Goal: Task Accomplishment & Management: Manage account settings

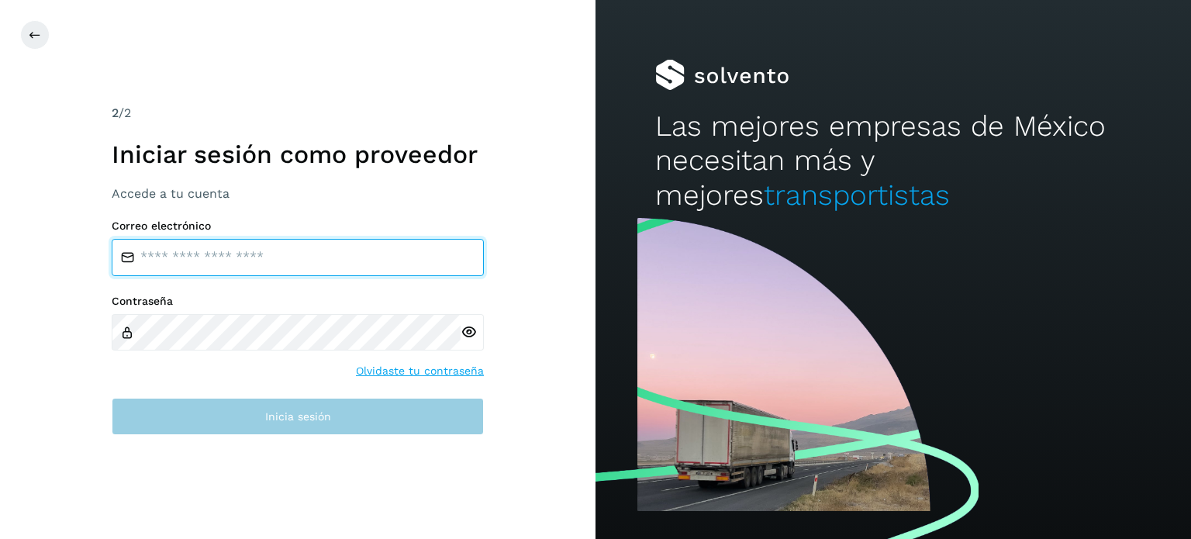
type input "**********"
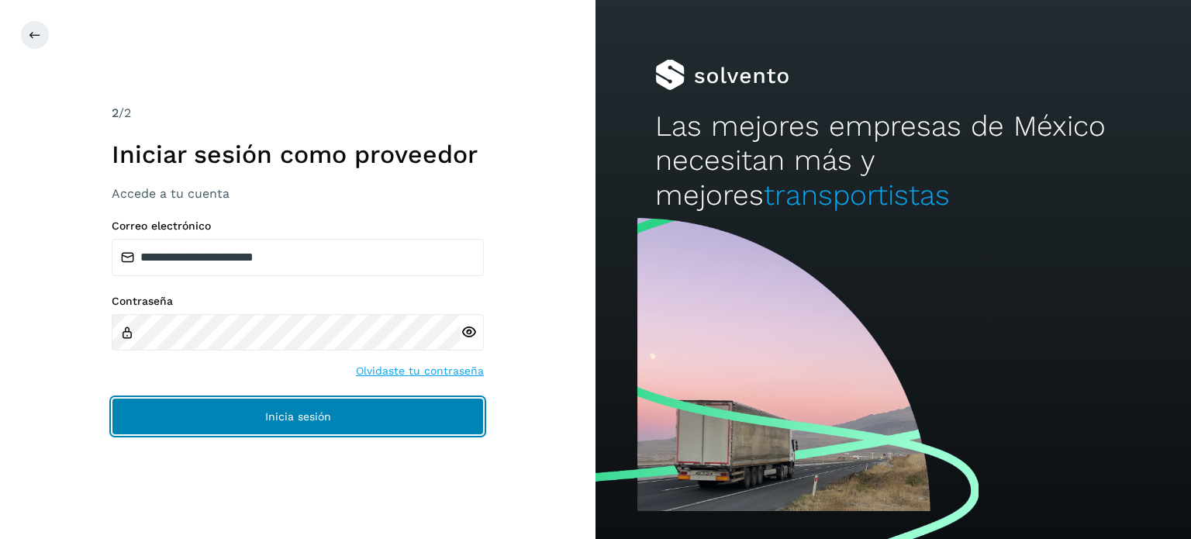
click at [308, 404] on button "Inicia sesión" at bounding box center [298, 416] width 372 height 37
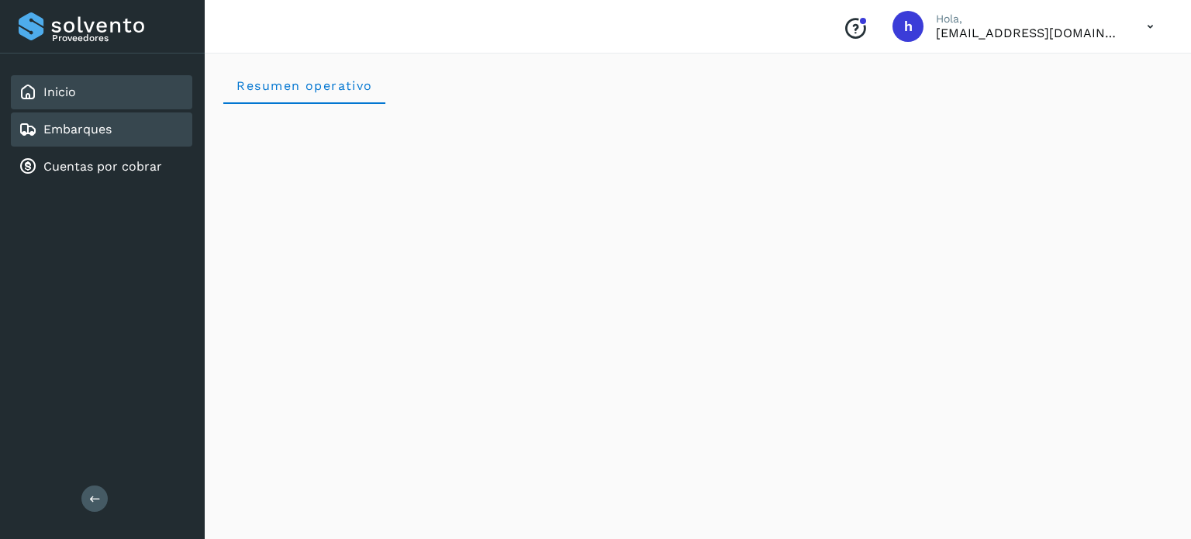
click at [107, 122] on link "Embarques" at bounding box center [77, 129] width 68 height 15
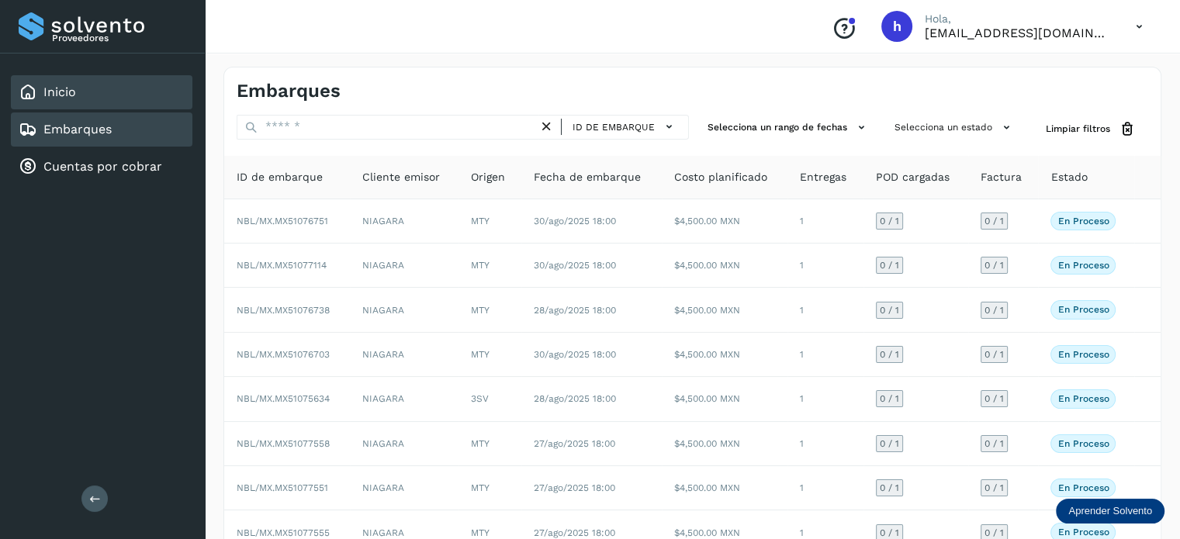
click at [55, 97] on link "Inicio" at bounding box center [59, 92] width 33 height 15
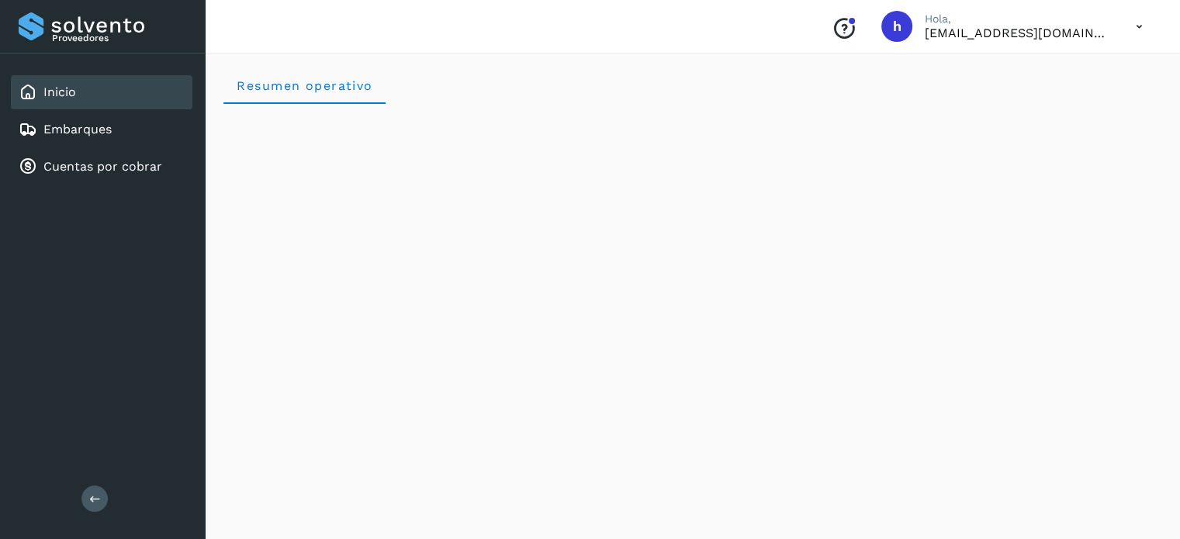
click at [501, 79] on div "Resumen operativo" at bounding box center [692, 85] width 938 height 37
click at [143, 136] on div "Embarques" at bounding box center [101, 129] width 181 height 34
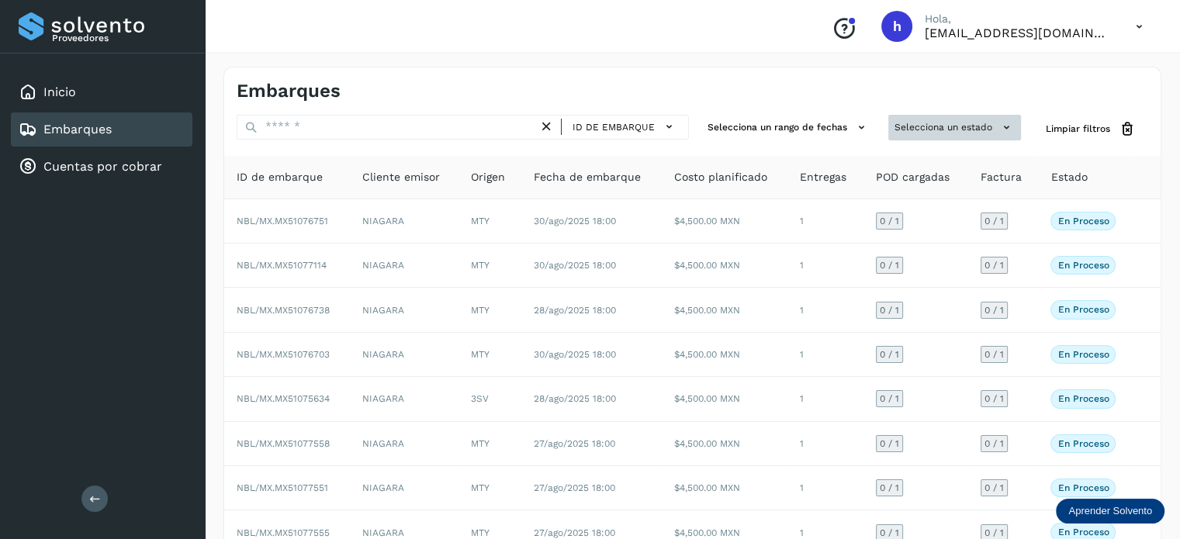
click at [941, 120] on button "Selecciona un estado" at bounding box center [954, 128] width 133 height 26
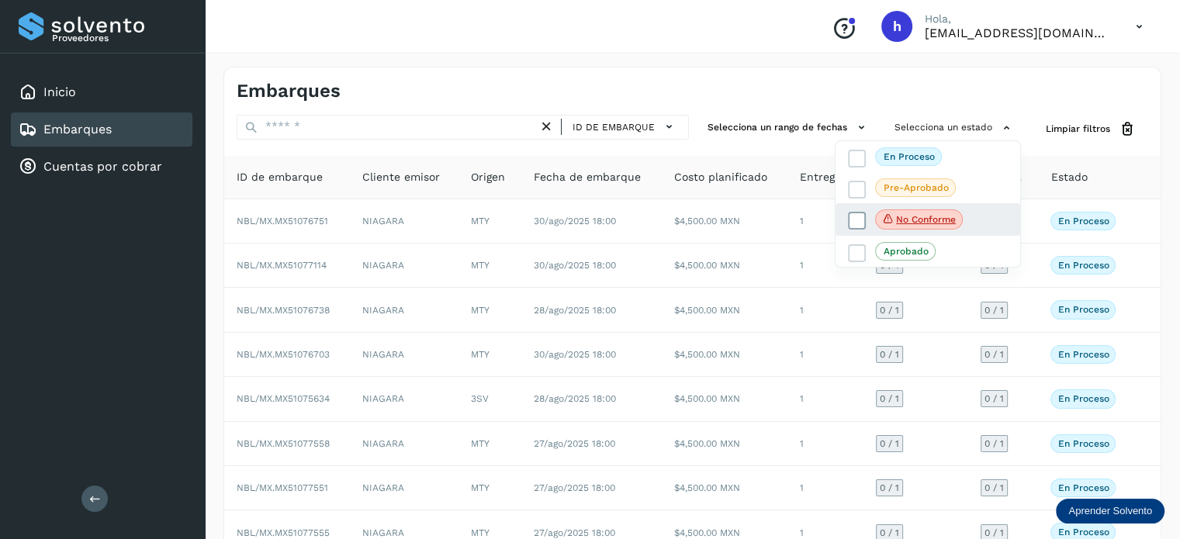
click at [856, 218] on icon at bounding box center [857, 221] width 16 height 16
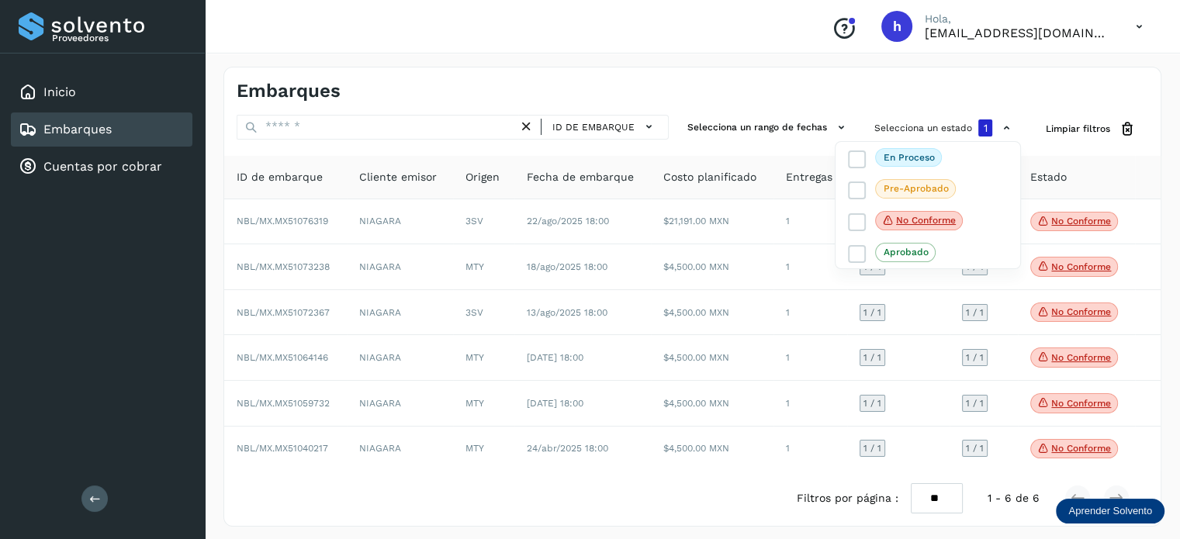
click at [577, 101] on div at bounding box center [590, 269] width 1180 height 539
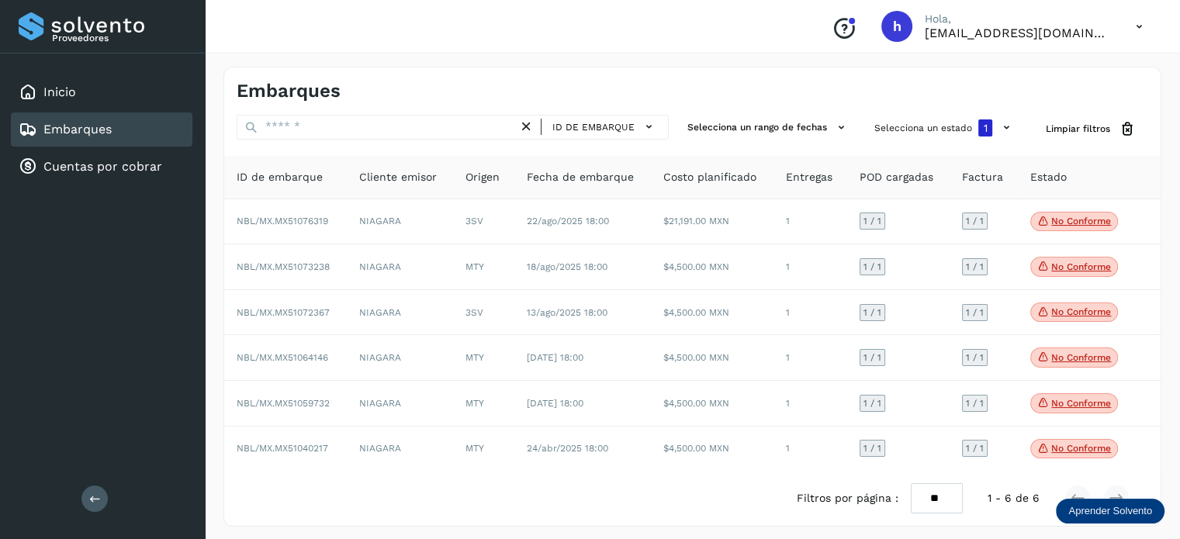
scroll to position [6, 0]
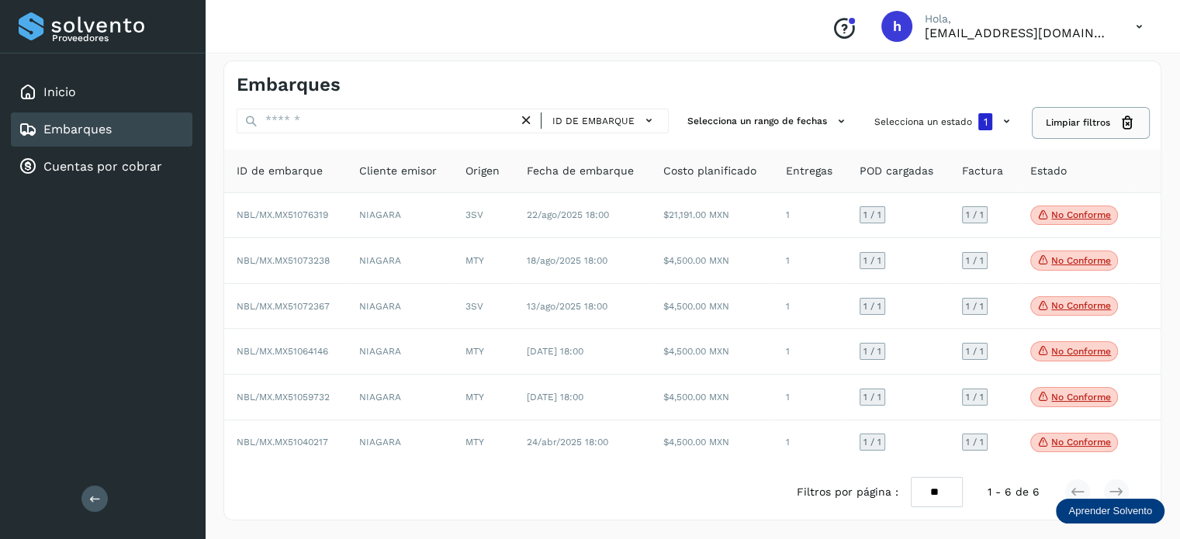
click at [1070, 119] on span "Limpiar filtros" at bounding box center [1078, 123] width 64 height 14
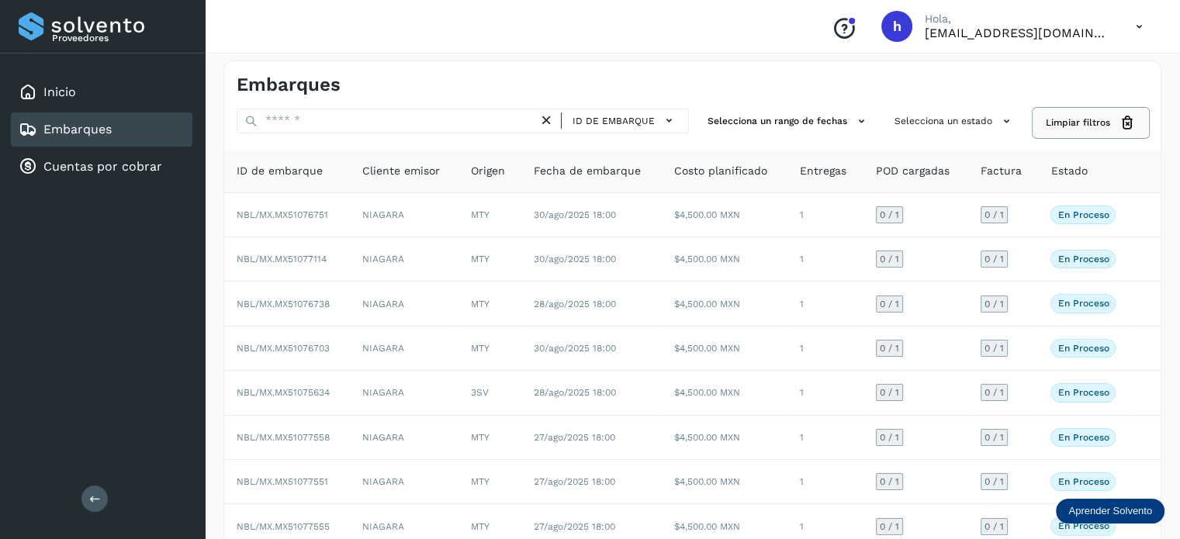
scroll to position [174, 0]
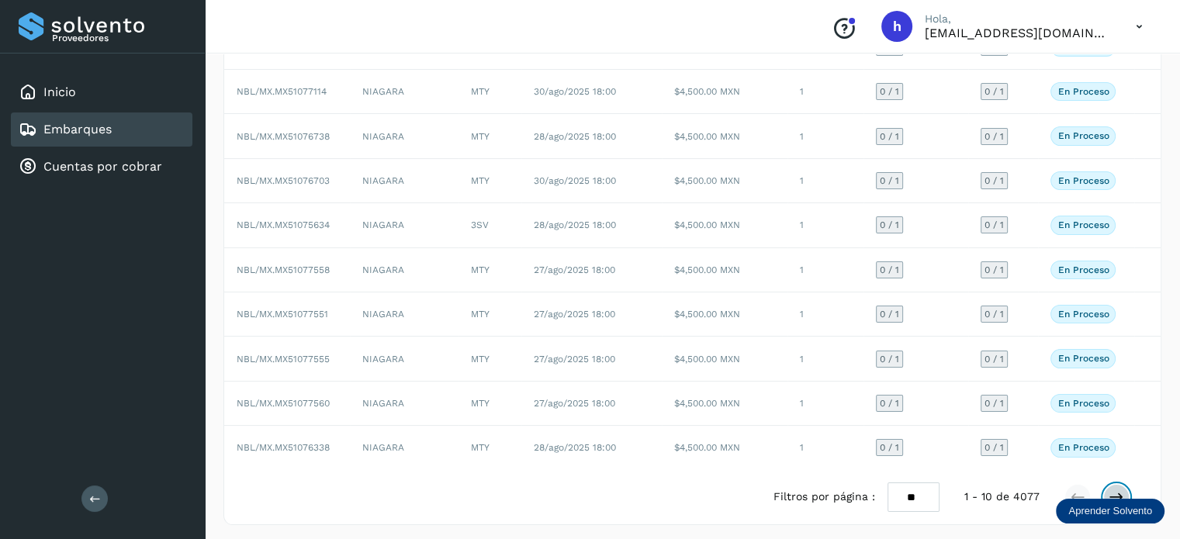
click at [1117, 484] on button at bounding box center [1116, 497] width 26 height 26
click at [1107, 484] on div at bounding box center [1096, 497] width 65 height 26
click at [1115, 489] on icon at bounding box center [1116, 497] width 16 height 16
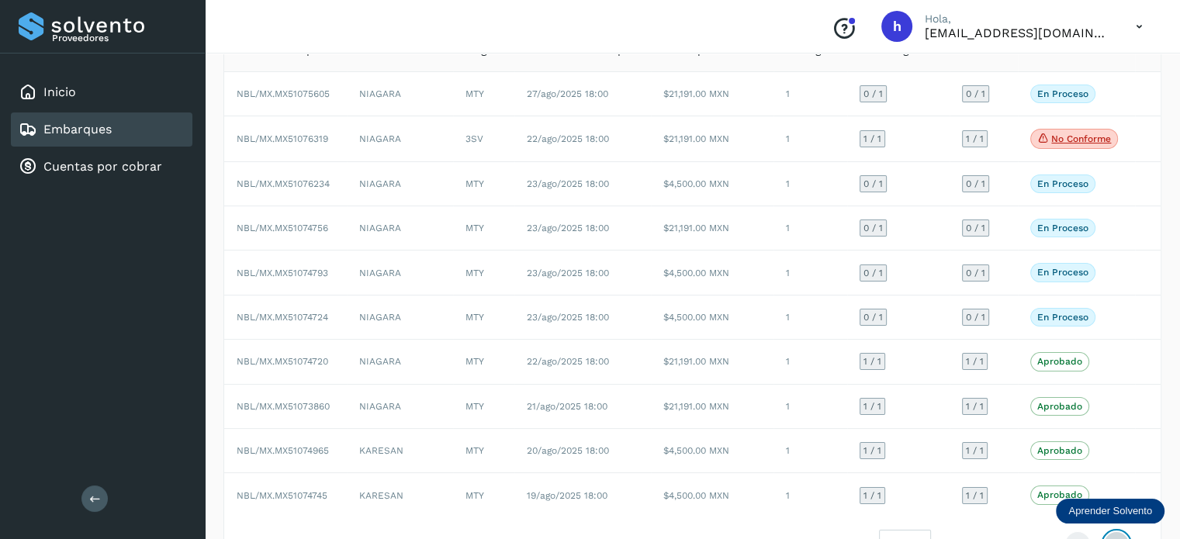
scroll to position [175, 0]
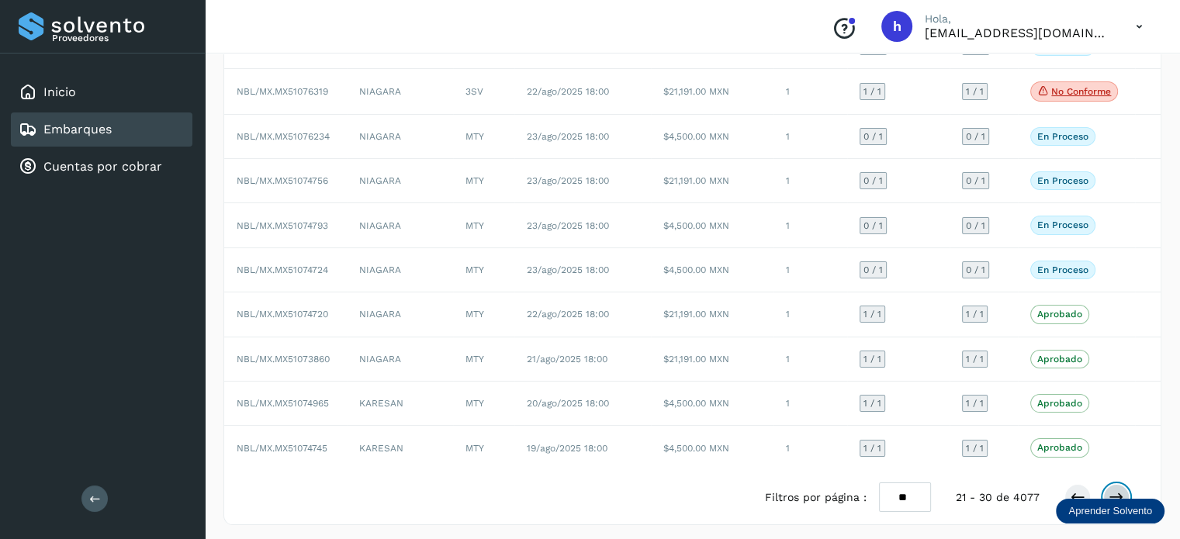
click at [1117, 484] on button at bounding box center [1116, 497] width 26 height 26
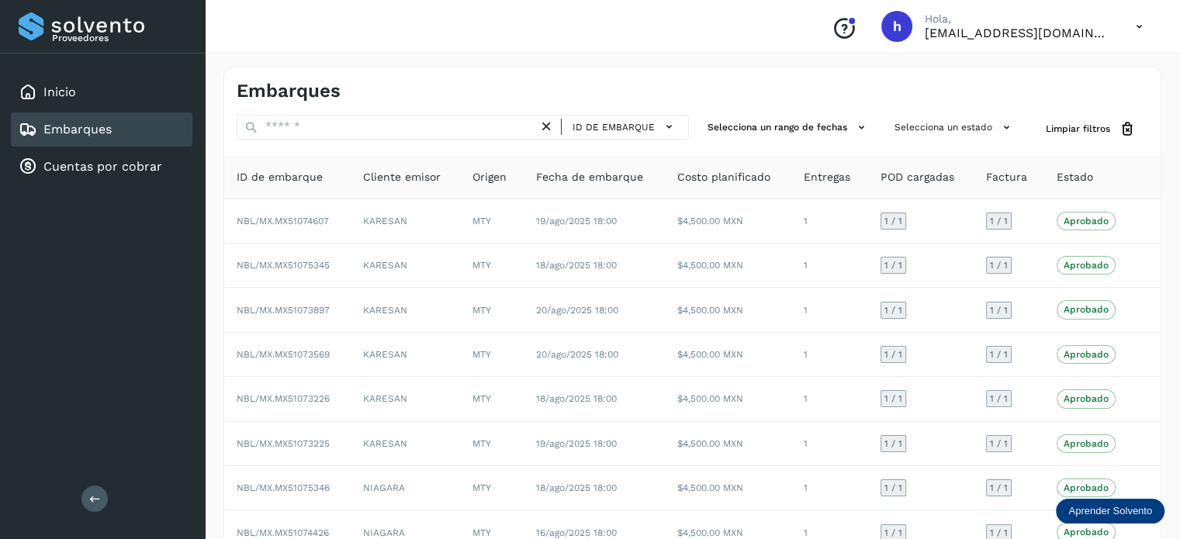
scroll to position [174, 0]
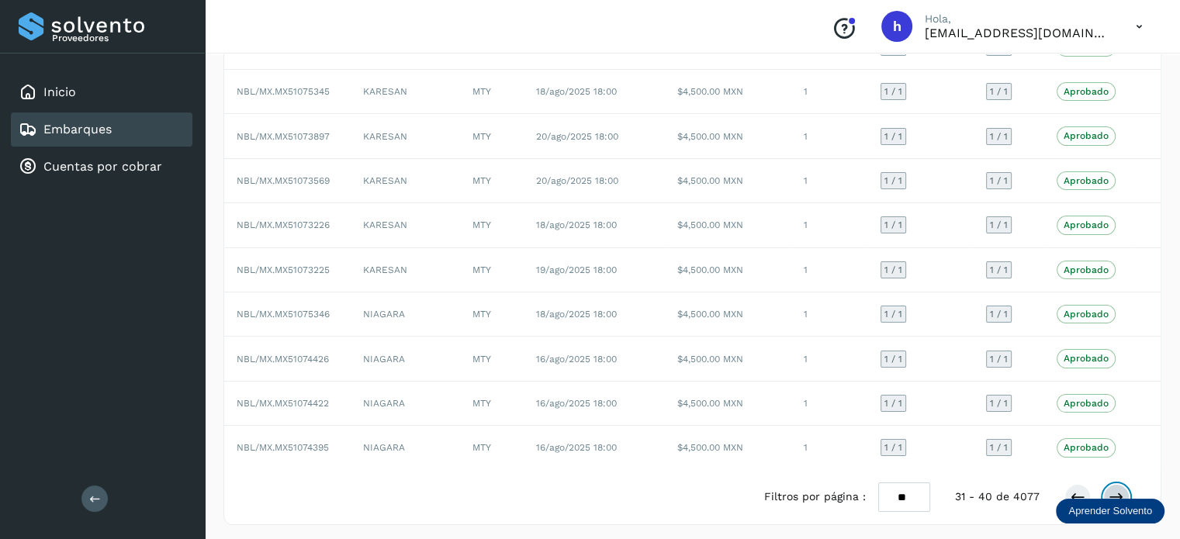
click at [1117, 489] on icon at bounding box center [1116, 497] width 16 height 16
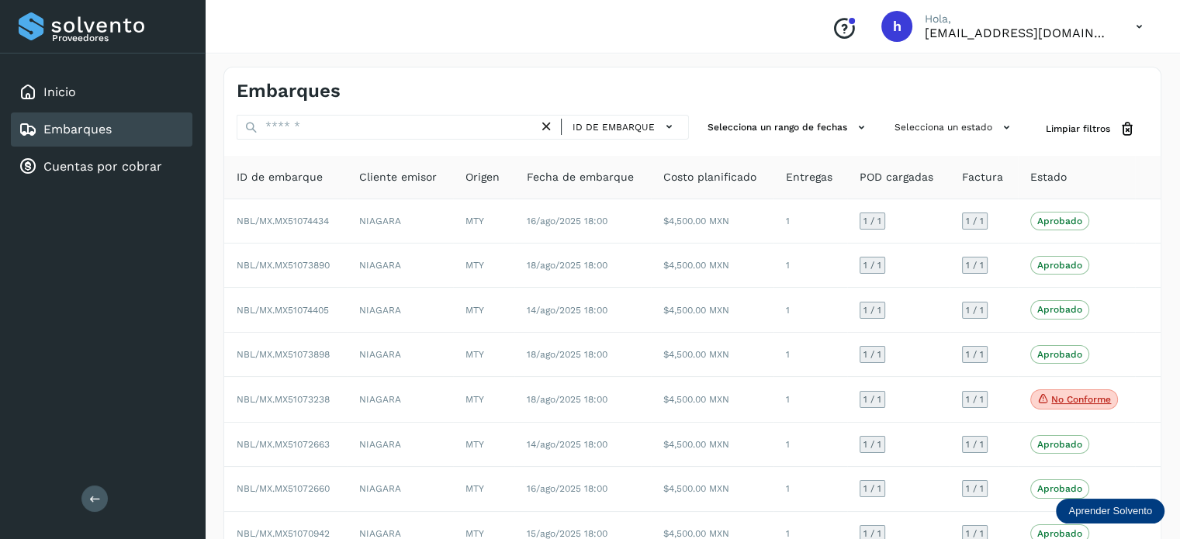
scroll to position [175, 0]
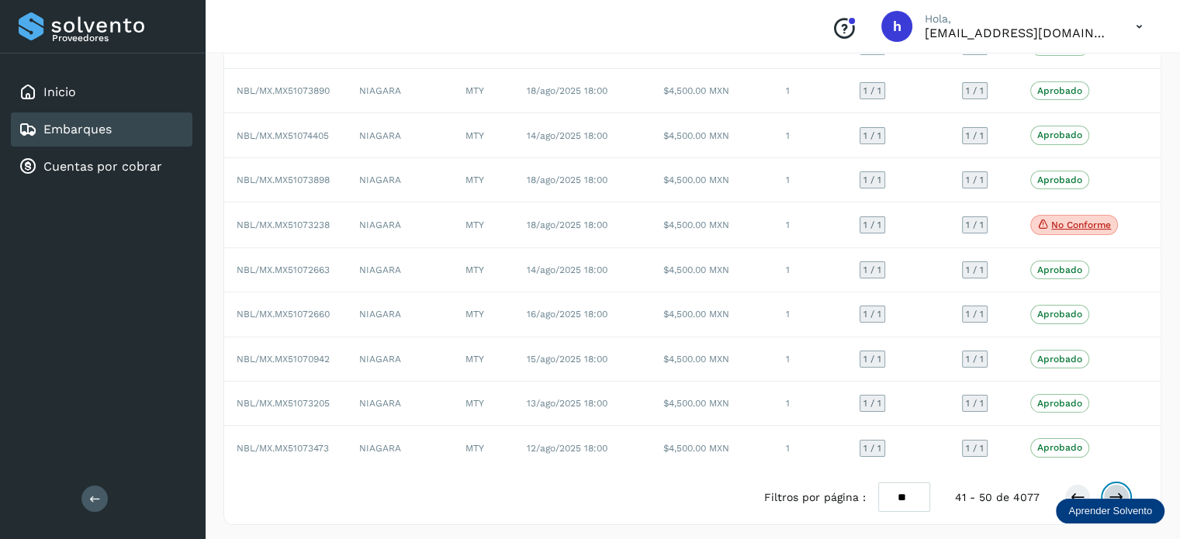
click at [1117, 489] on icon at bounding box center [1116, 497] width 16 height 16
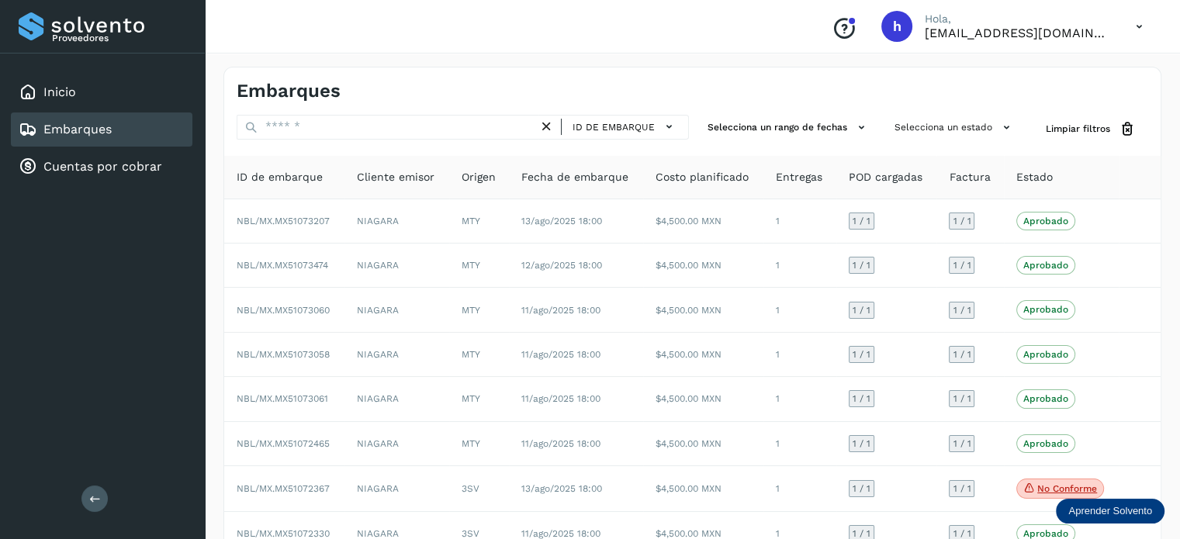
scroll to position [175, 0]
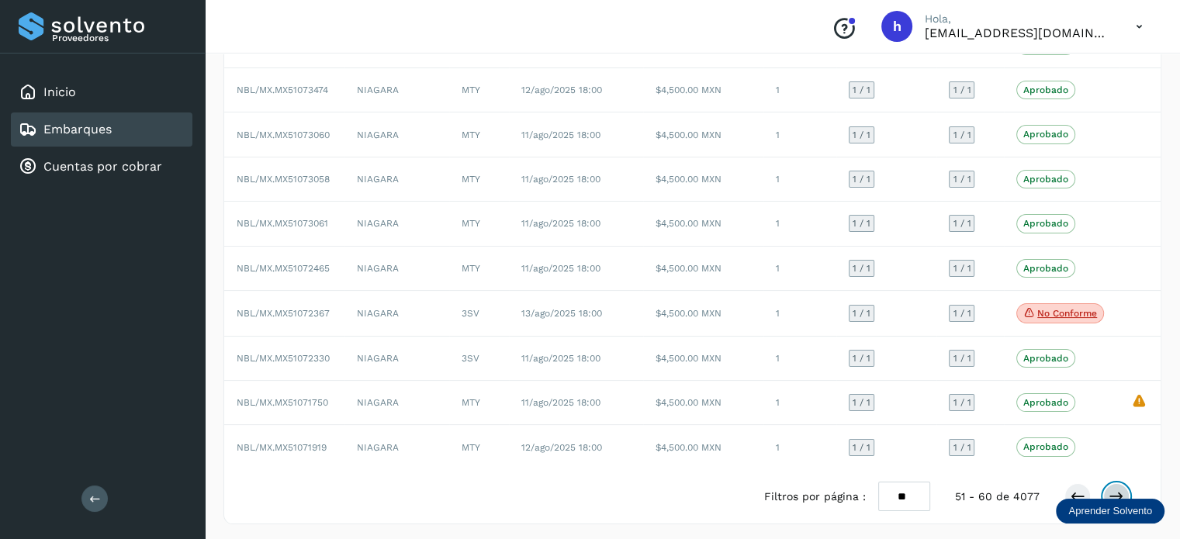
click at [1122, 489] on icon at bounding box center [1116, 497] width 16 height 16
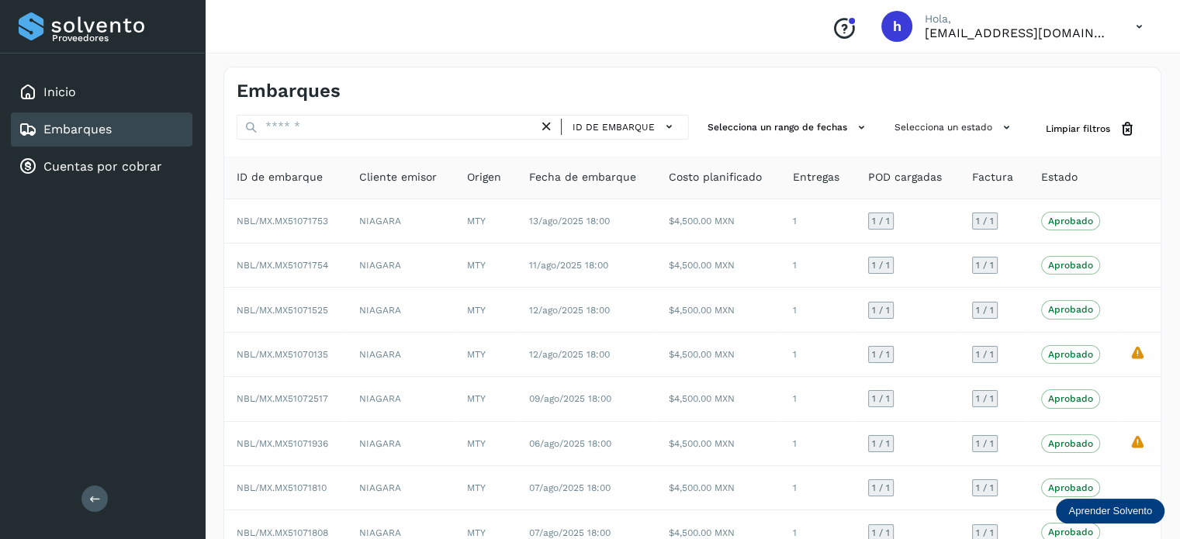
scroll to position [174, 0]
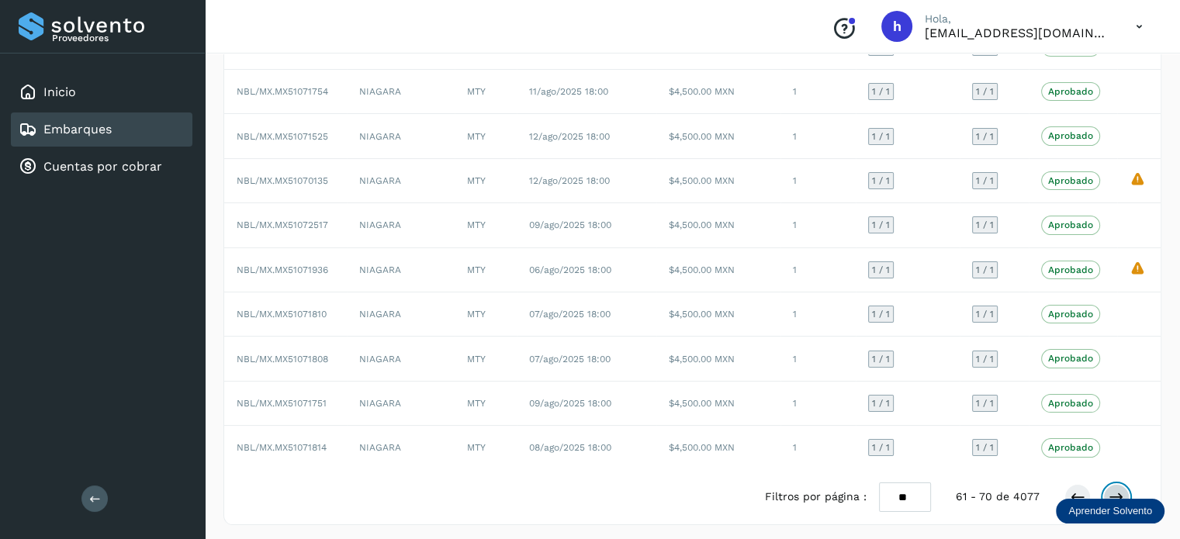
click at [1109, 489] on icon at bounding box center [1116, 497] width 16 height 16
click at [1073, 484] on button at bounding box center [1077, 497] width 26 height 26
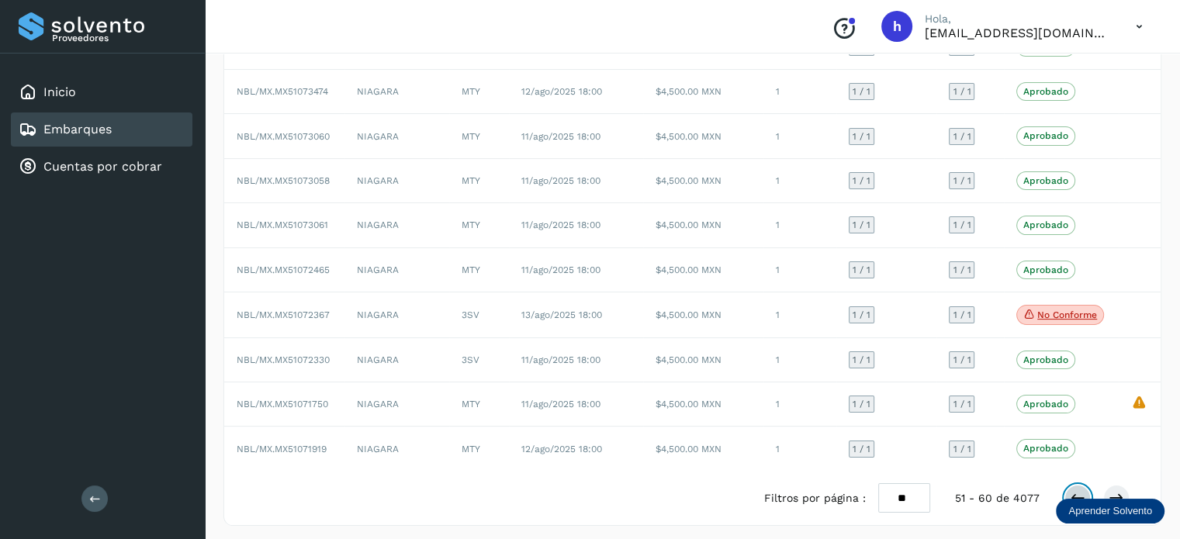
click at [1073, 485] on button at bounding box center [1077, 498] width 26 height 26
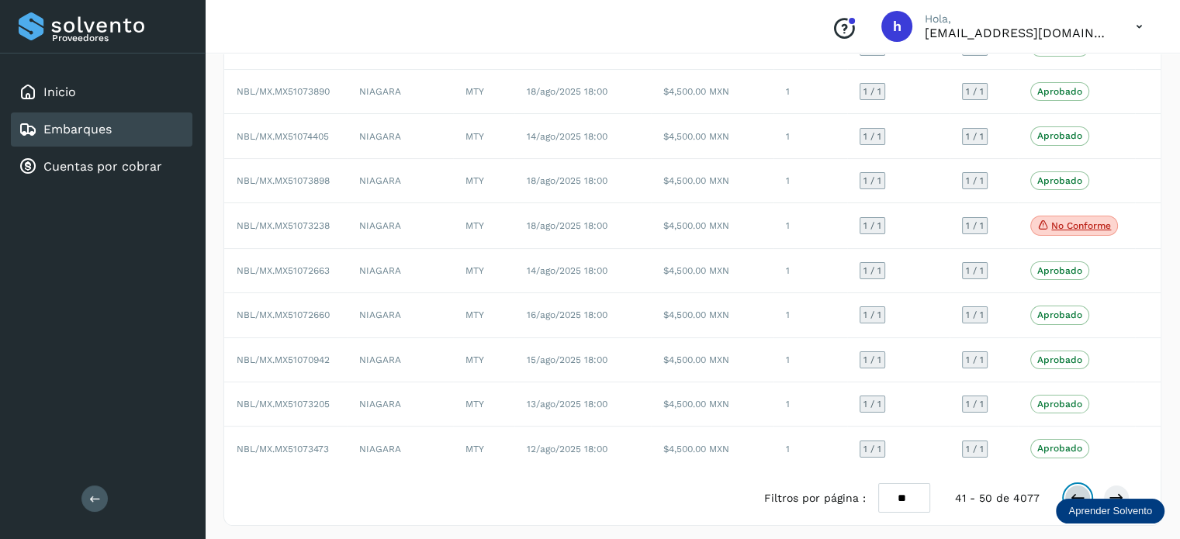
click at [1073, 485] on button at bounding box center [1077, 498] width 26 height 26
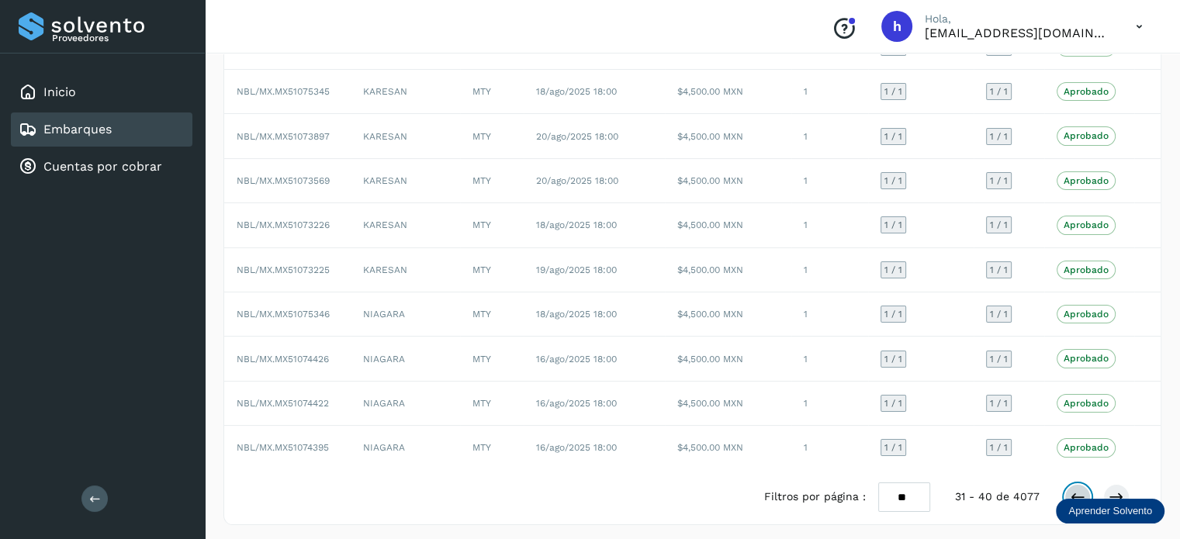
click at [1073, 484] on button at bounding box center [1077, 497] width 26 height 26
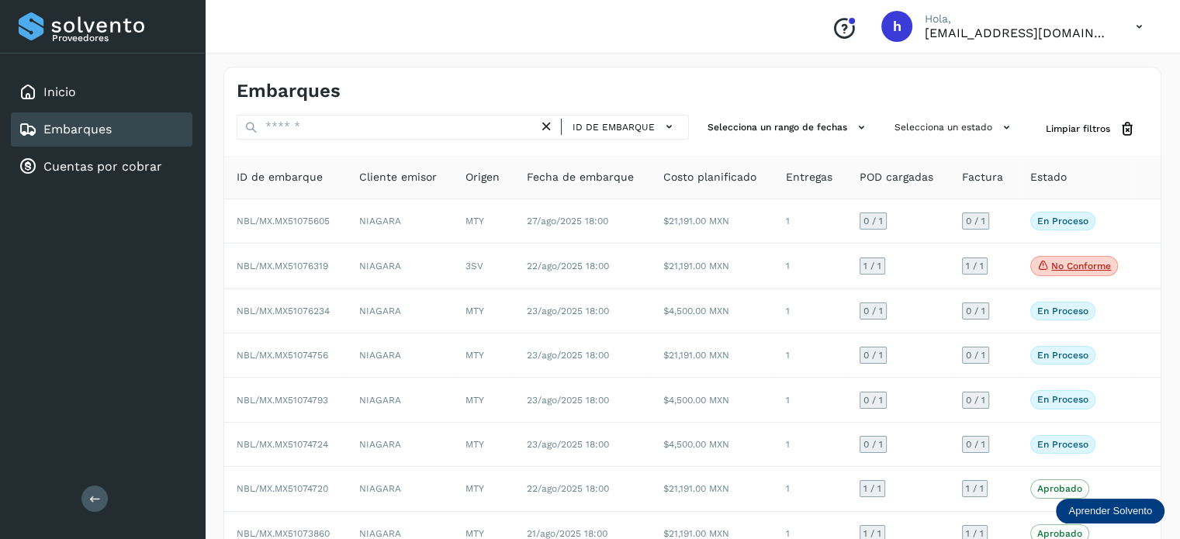
scroll to position [175, 0]
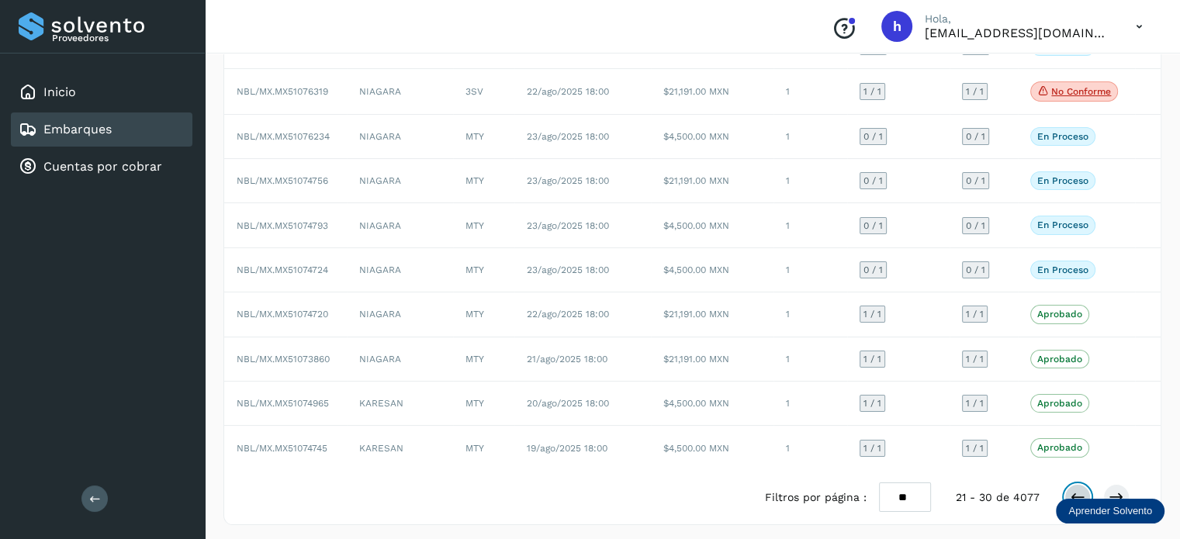
click at [1068, 489] on button at bounding box center [1077, 497] width 26 height 26
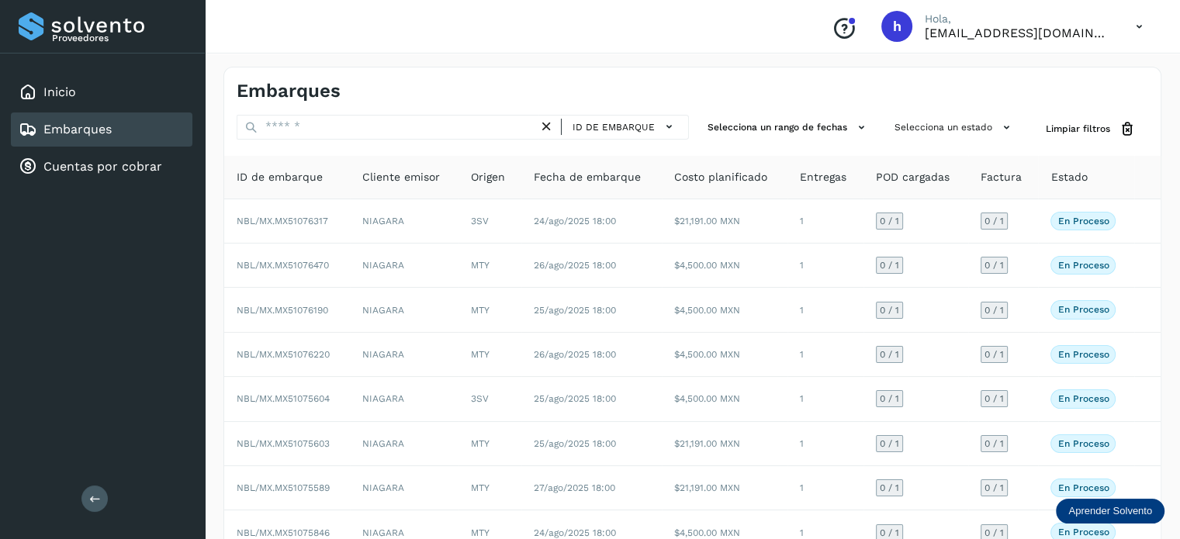
scroll to position [174, 0]
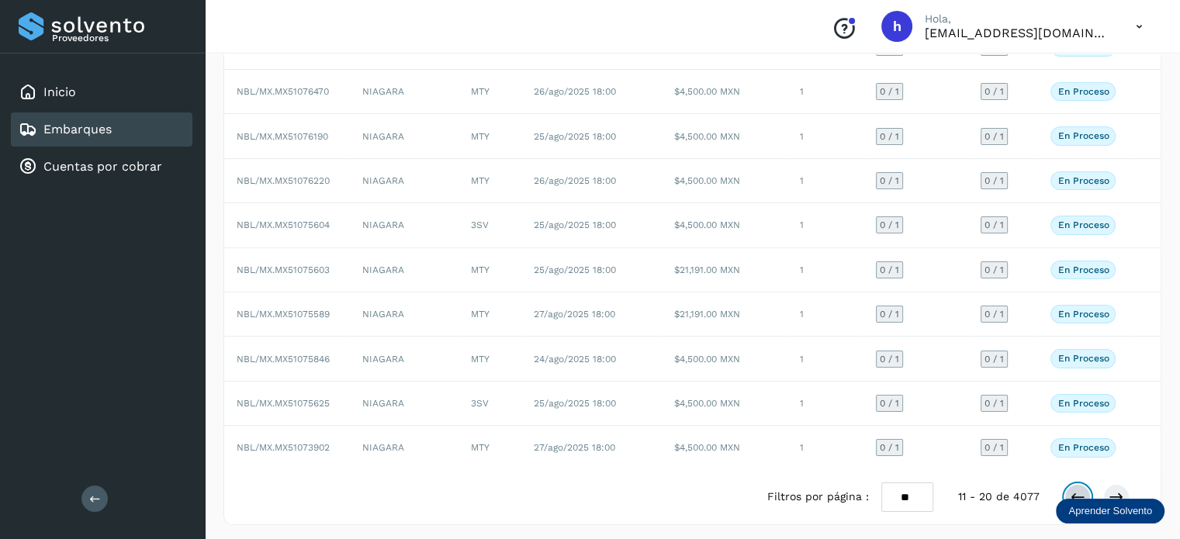
click at [1080, 489] on icon at bounding box center [1078, 497] width 16 height 16
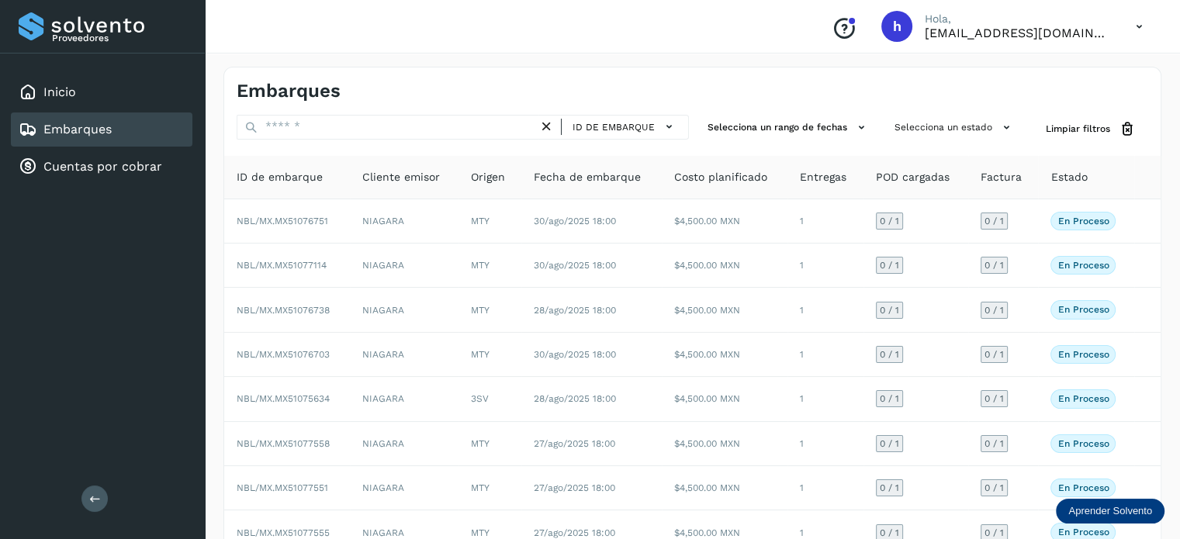
scroll to position [0, 0]
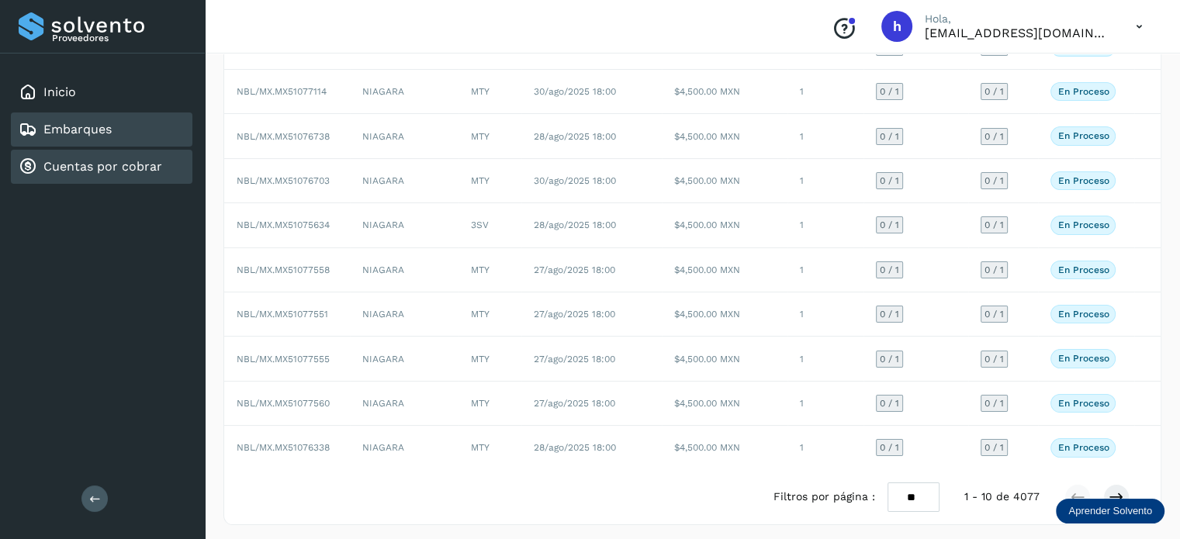
click at [132, 167] on link "Cuentas por cobrar" at bounding box center [102, 166] width 119 height 15
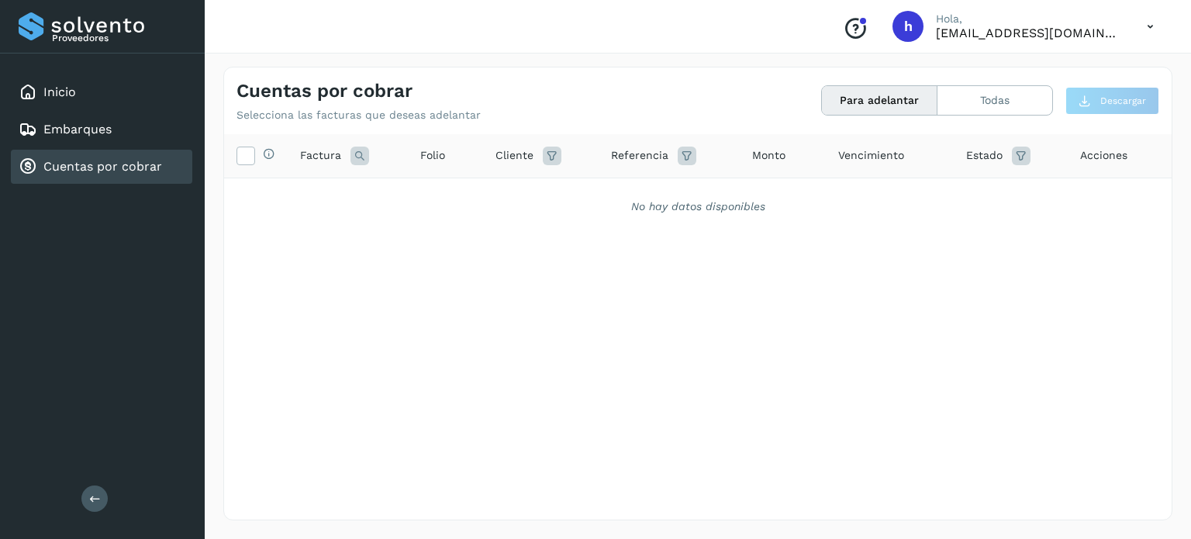
click at [841, 102] on button "Para adelantar" at bounding box center [880, 100] width 116 height 29
click at [978, 108] on button "Todas" at bounding box center [995, 100] width 115 height 29
click at [358, 153] on icon at bounding box center [360, 156] width 19 height 19
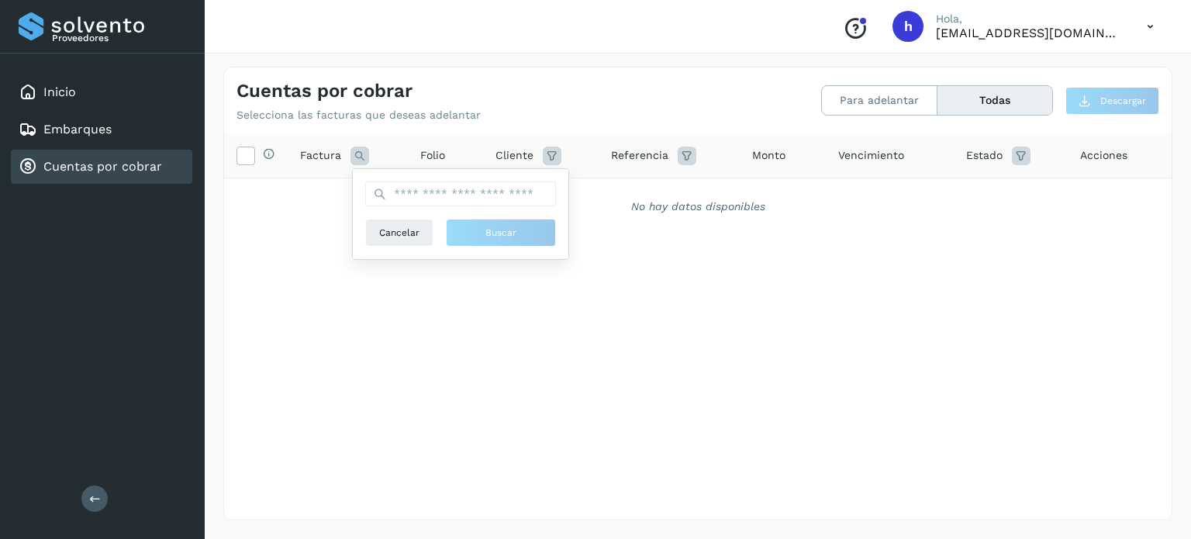
click at [548, 150] on icon at bounding box center [552, 156] width 19 height 19
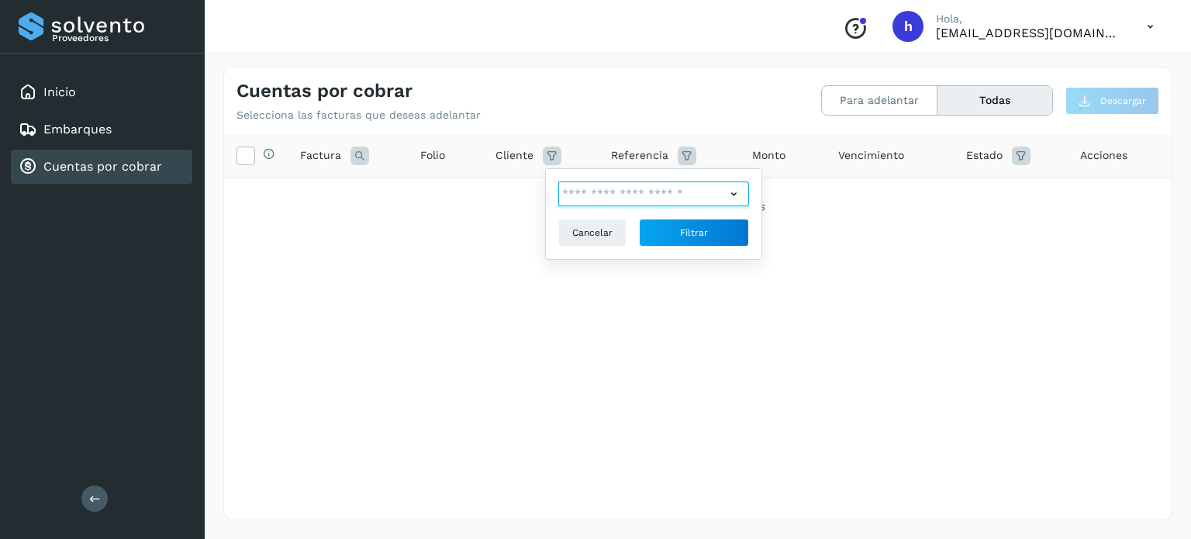
click at [599, 196] on input "text" at bounding box center [642, 193] width 168 height 25
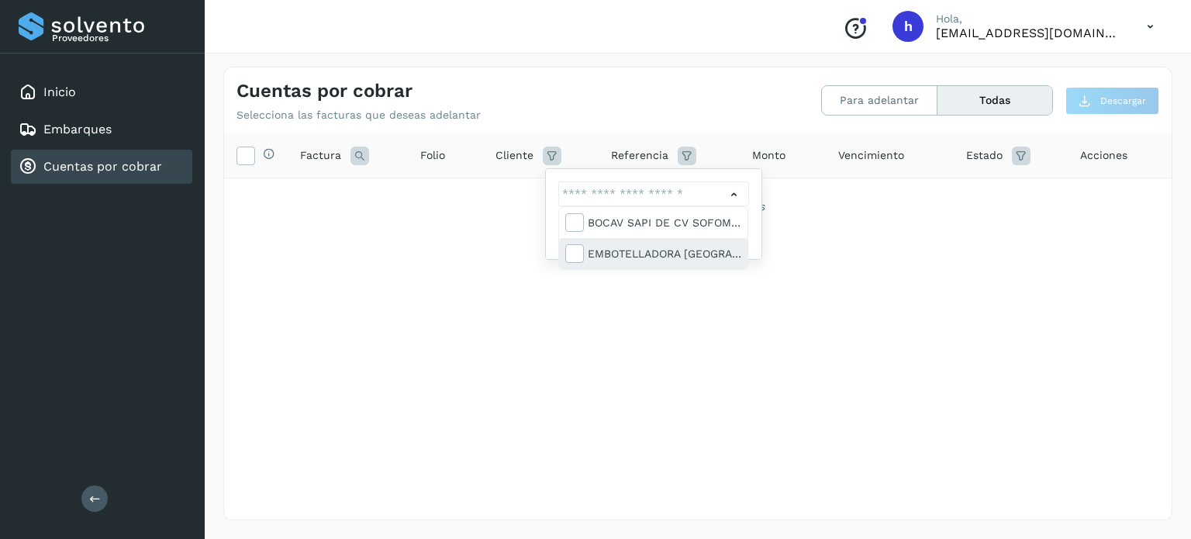
click at [613, 251] on div "EMBOTELLADORA [GEOGRAPHIC_DATA]" at bounding box center [665, 253] width 154 height 17
type input "**********"
click at [444, 231] on div at bounding box center [595, 269] width 1191 height 539
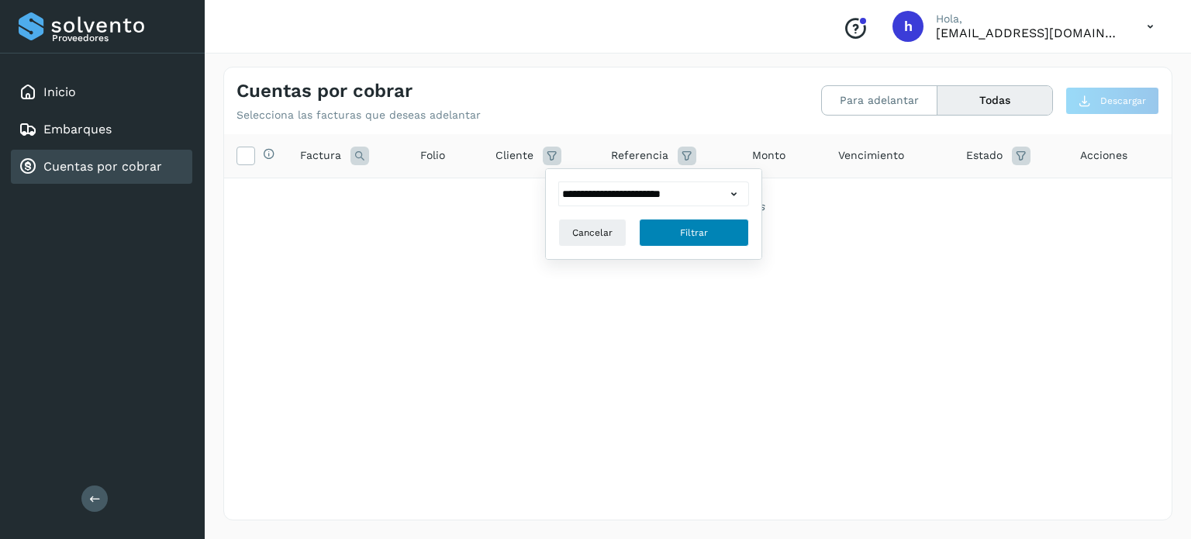
click at [662, 229] on button "Filtrar" at bounding box center [694, 233] width 110 height 28
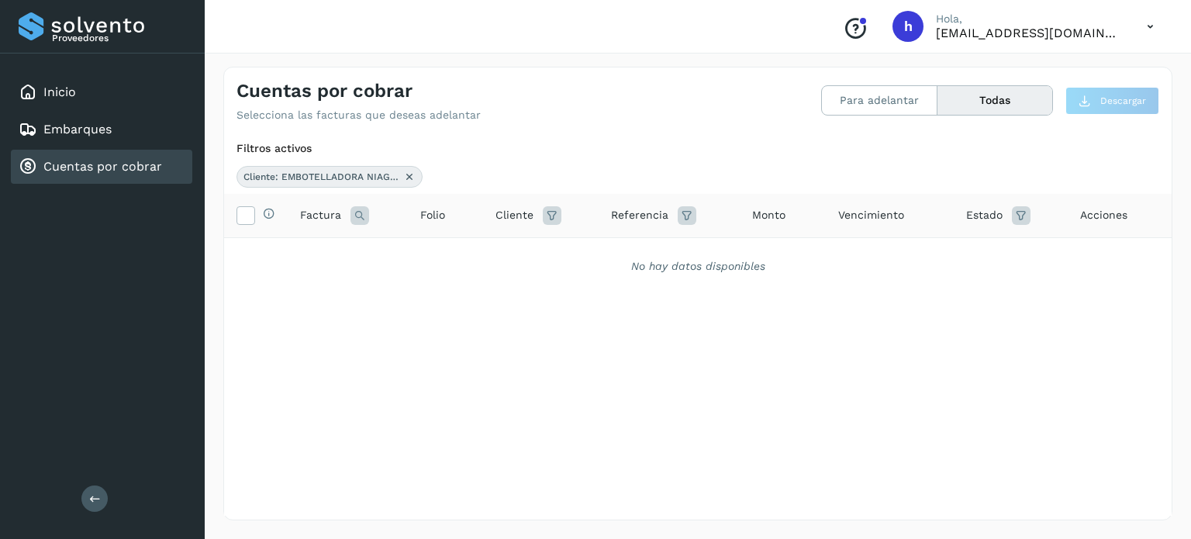
click at [409, 171] on icon at bounding box center [409, 177] width 12 height 12
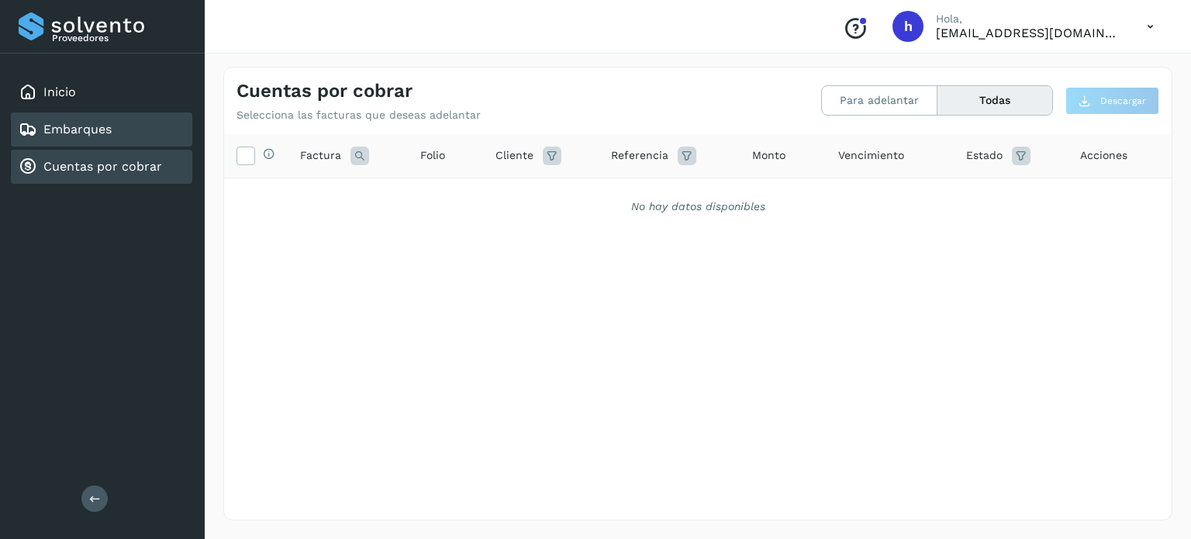
click at [123, 129] on div "Embarques" at bounding box center [101, 129] width 181 height 34
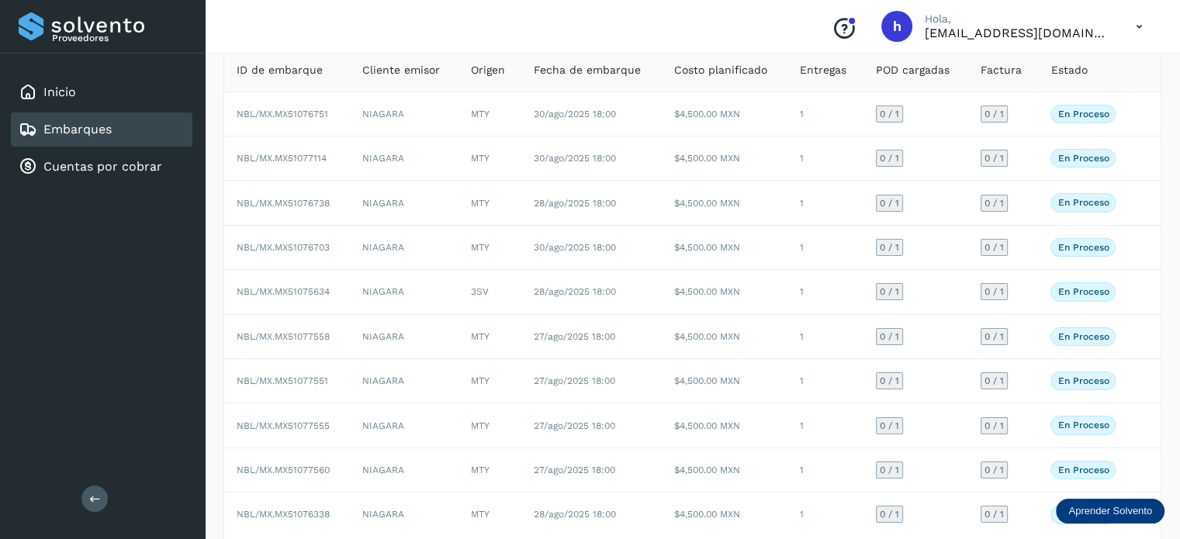
scroll to position [109, 0]
click at [116, 102] on div "Inicio" at bounding box center [101, 92] width 181 height 34
